Goal: Transaction & Acquisition: Register for event/course

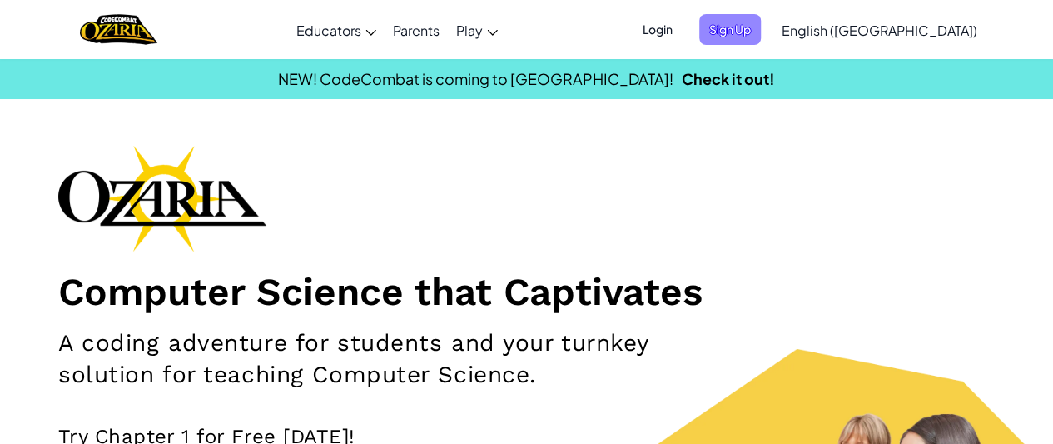
click at [761, 34] on span "Sign Up" at bounding box center [730, 29] width 62 height 31
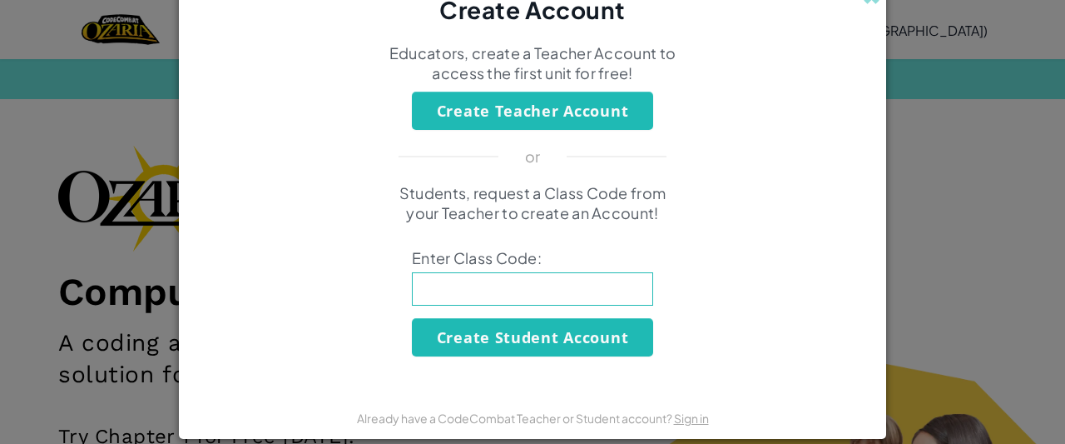
click at [920, 136] on div "Create Account Educators, create a Teacher Account to access the first unit for…" at bounding box center [532, 222] width 1065 height 444
click at [140, 50] on div "Create Account Educators, create a Teacher Account to access the first unit for…" at bounding box center [532, 222] width 1065 height 444
drag, startPoint x: 306, startPoint y: 207, endPoint x: 133, endPoint y: 211, distance: 173.1
click at [133, 211] on div "Create Account Educators, create a Teacher Account to access the first unit for…" at bounding box center [532, 222] width 1065 height 444
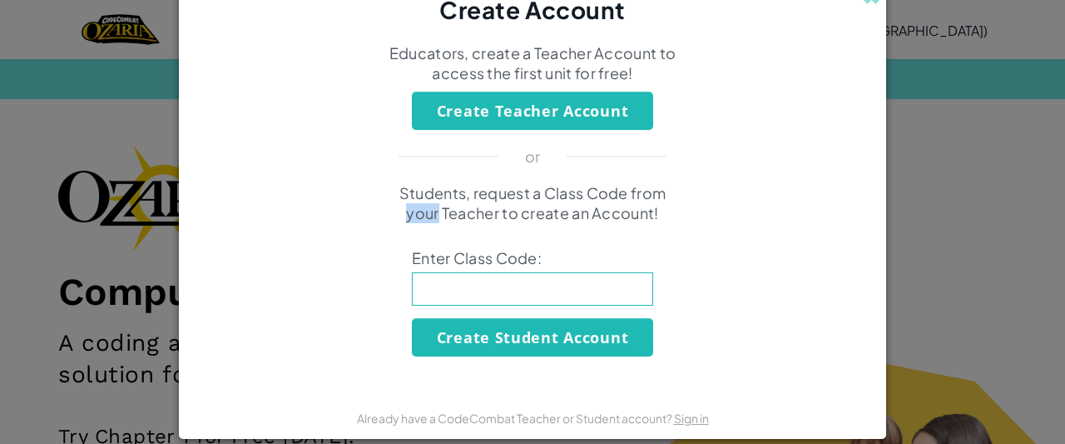
drag, startPoint x: 133, startPoint y: 211, endPoint x: 305, endPoint y: 175, distance: 175.3
click at [247, 184] on div "Create Account Educators, create a Teacher Account to access the first unit for…" at bounding box center [532, 222] width 1065 height 444
click at [425, 146] on div "or" at bounding box center [533, 156] width 322 height 20
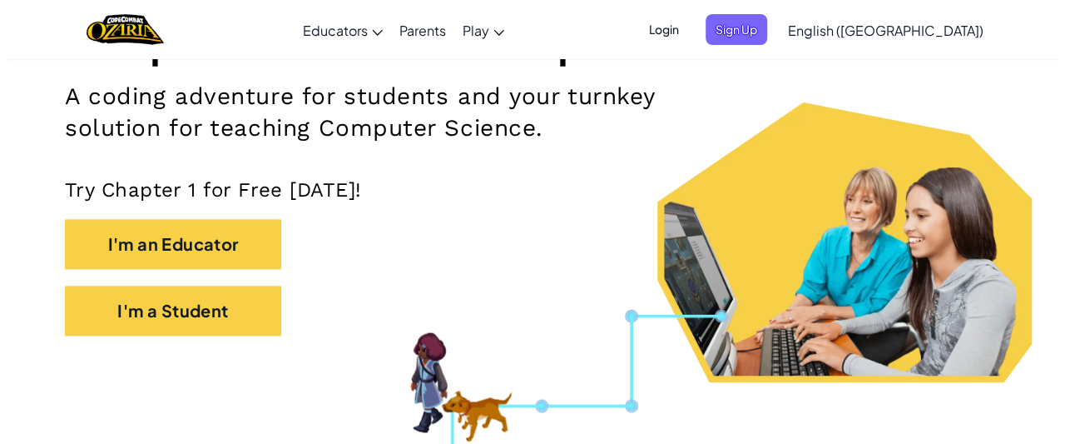
scroll to position [250, 0]
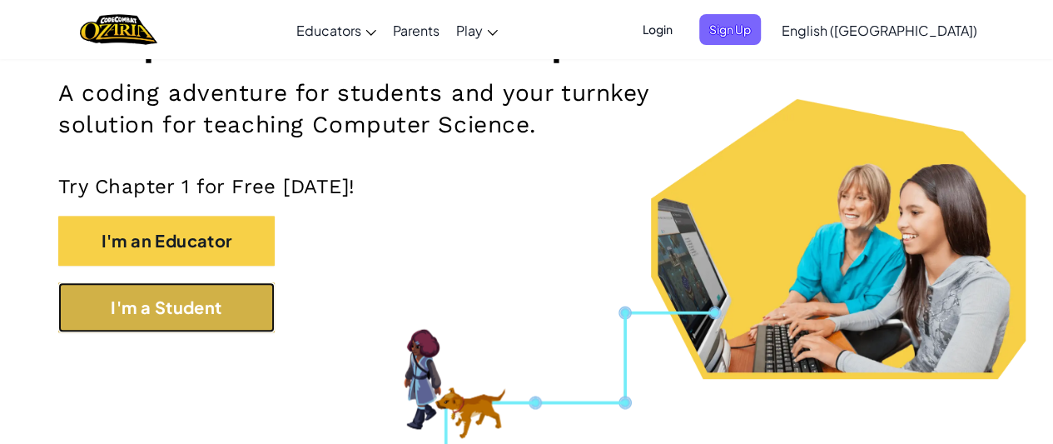
click at [197, 315] on button "I'm a Student" at bounding box center [166, 307] width 216 height 50
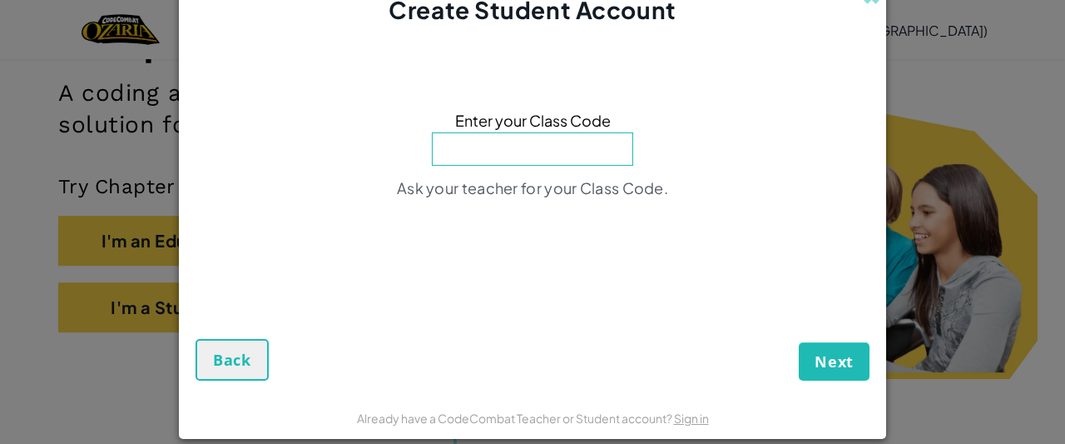
click at [564, 151] on input at bounding box center [532, 148] width 201 height 33
type input "DarkPowerBaby"
click at [816, 360] on span "Next" at bounding box center [834, 361] width 39 height 20
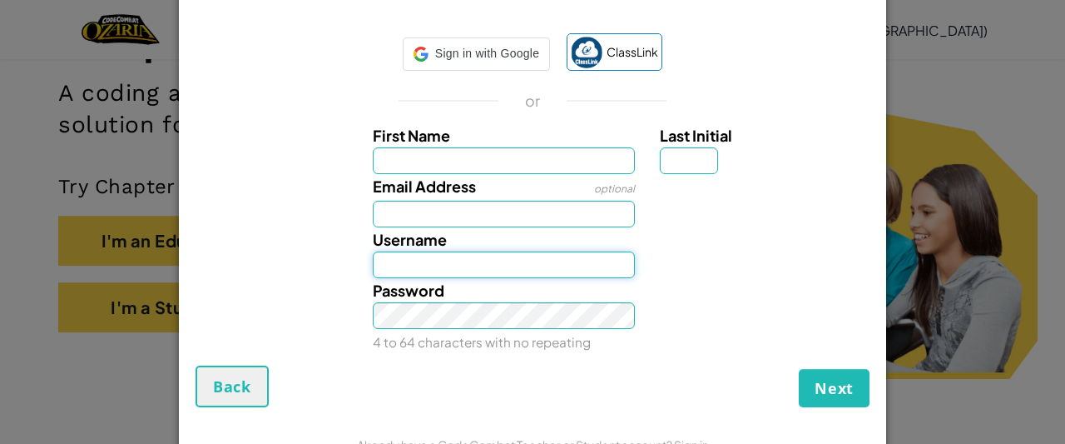
type input "[EMAIL_ADDRESS][DOMAIN_NAME]"
